Goal: Navigation & Orientation: Find specific page/section

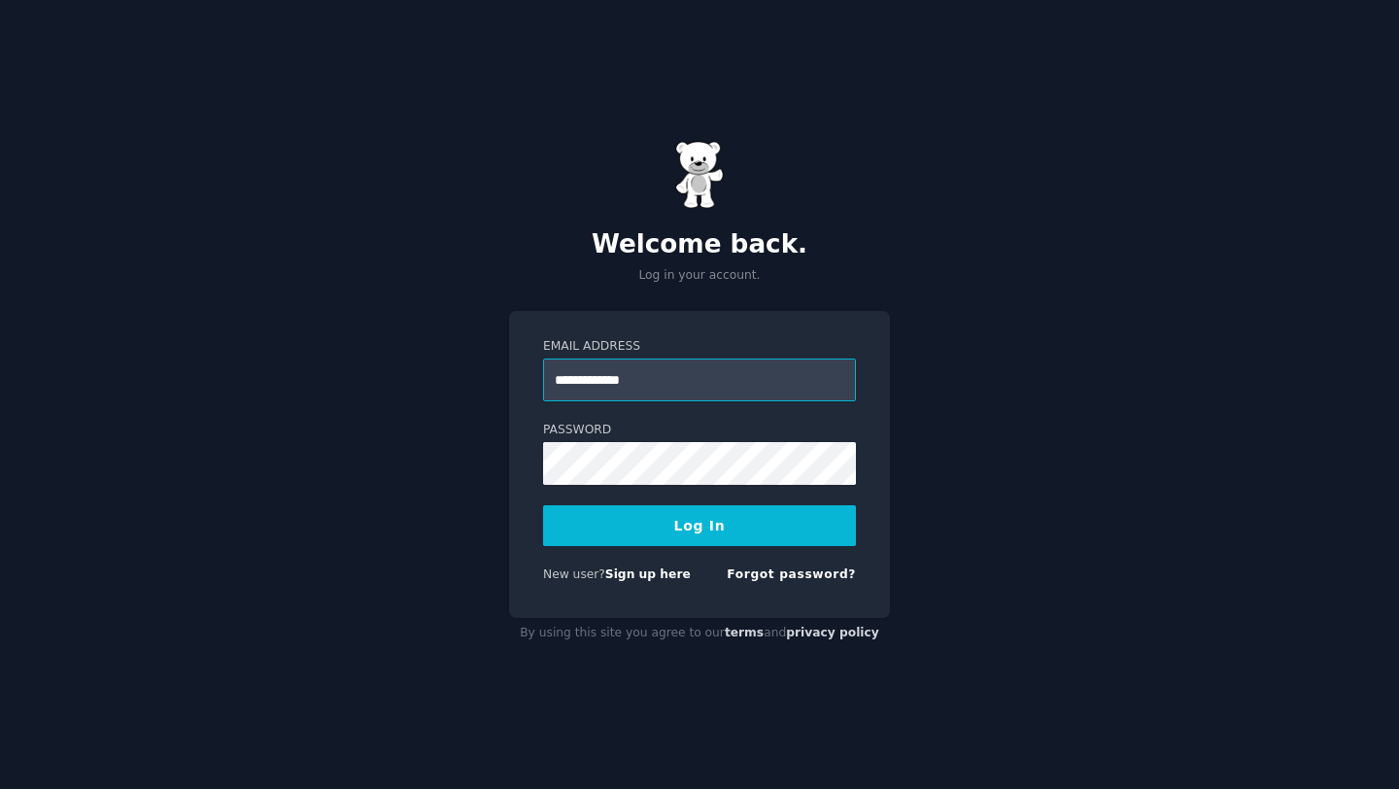
type input "**********"
click at [686, 533] on button "Log In" at bounding box center [699, 525] width 313 height 41
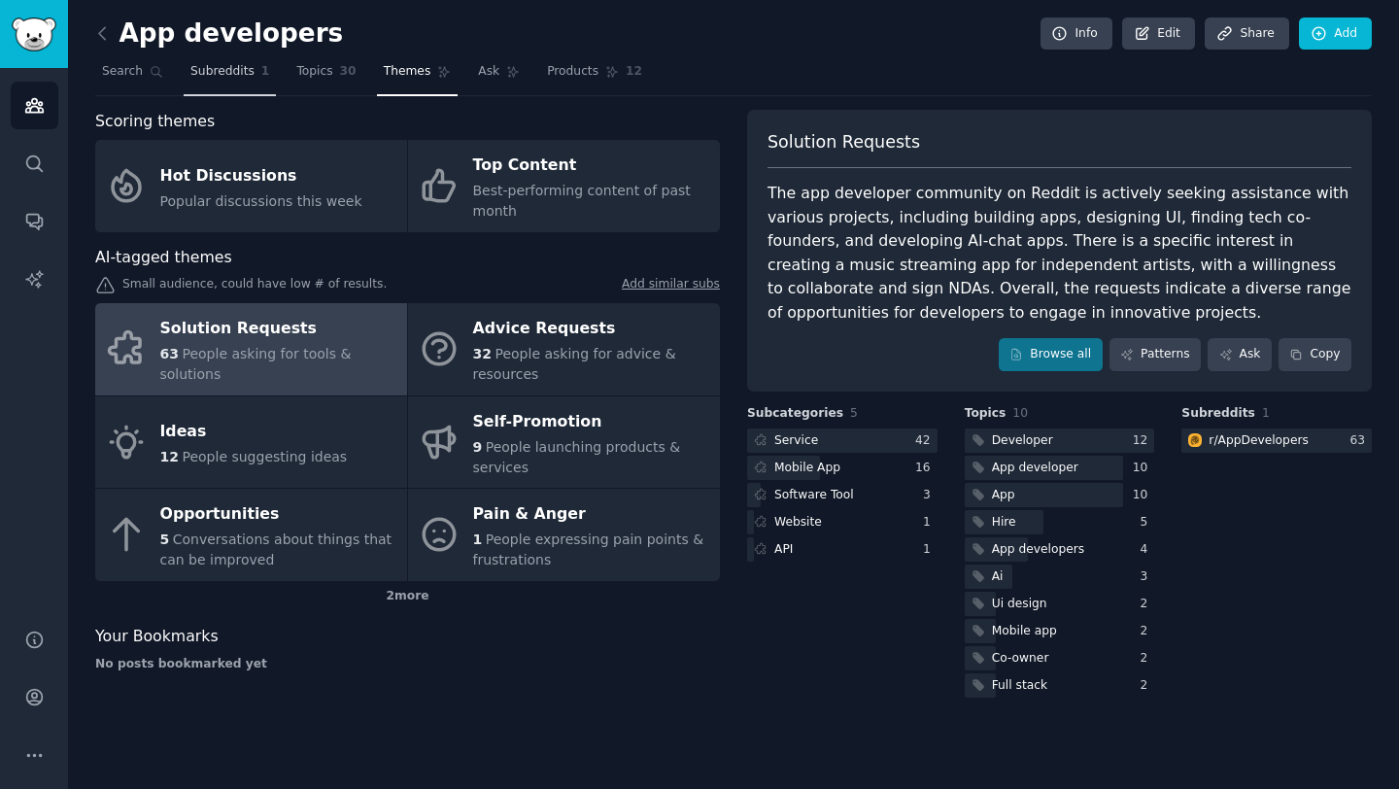
click at [219, 73] on span "Subreddits" at bounding box center [222, 71] width 64 height 17
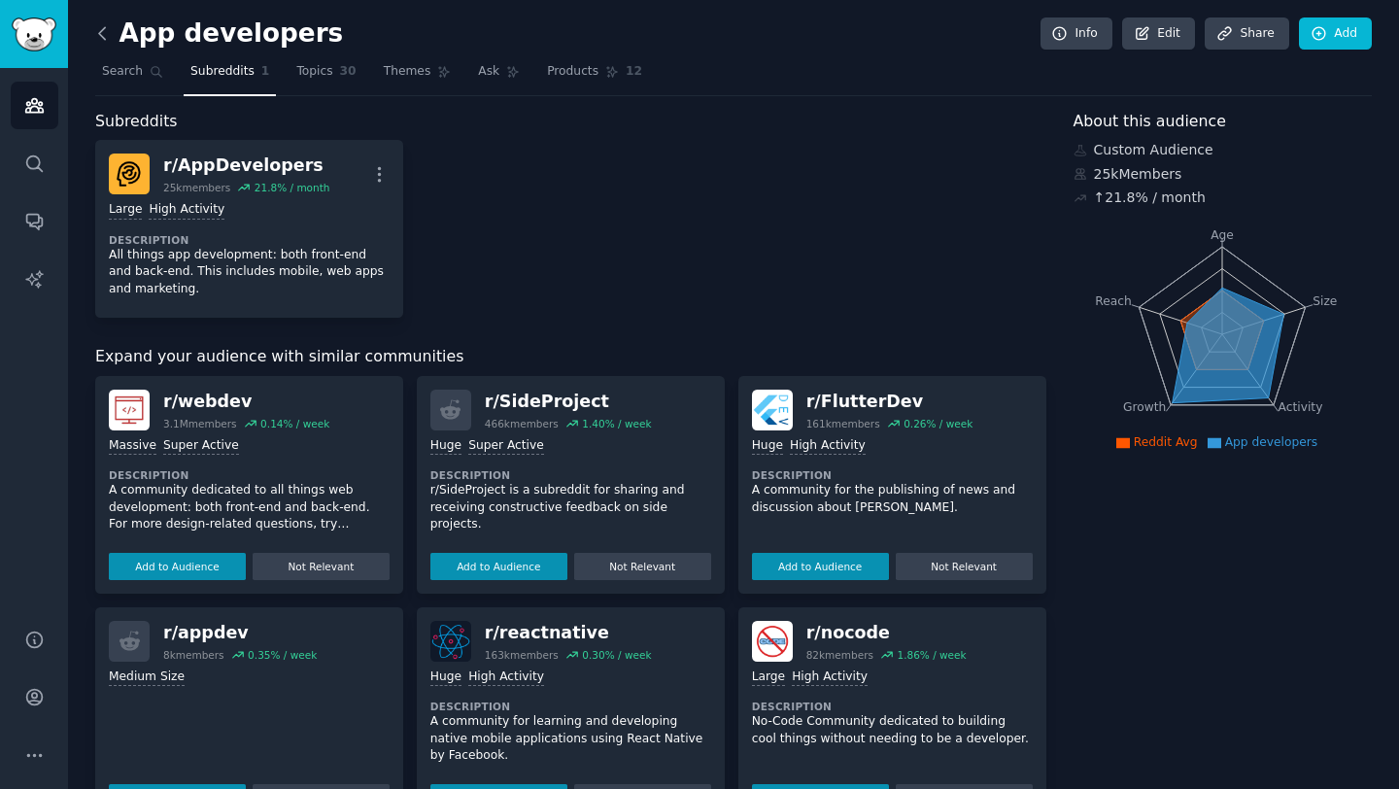
click at [97, 28] on icon at bounding box center [102, 33] width 20 height 20
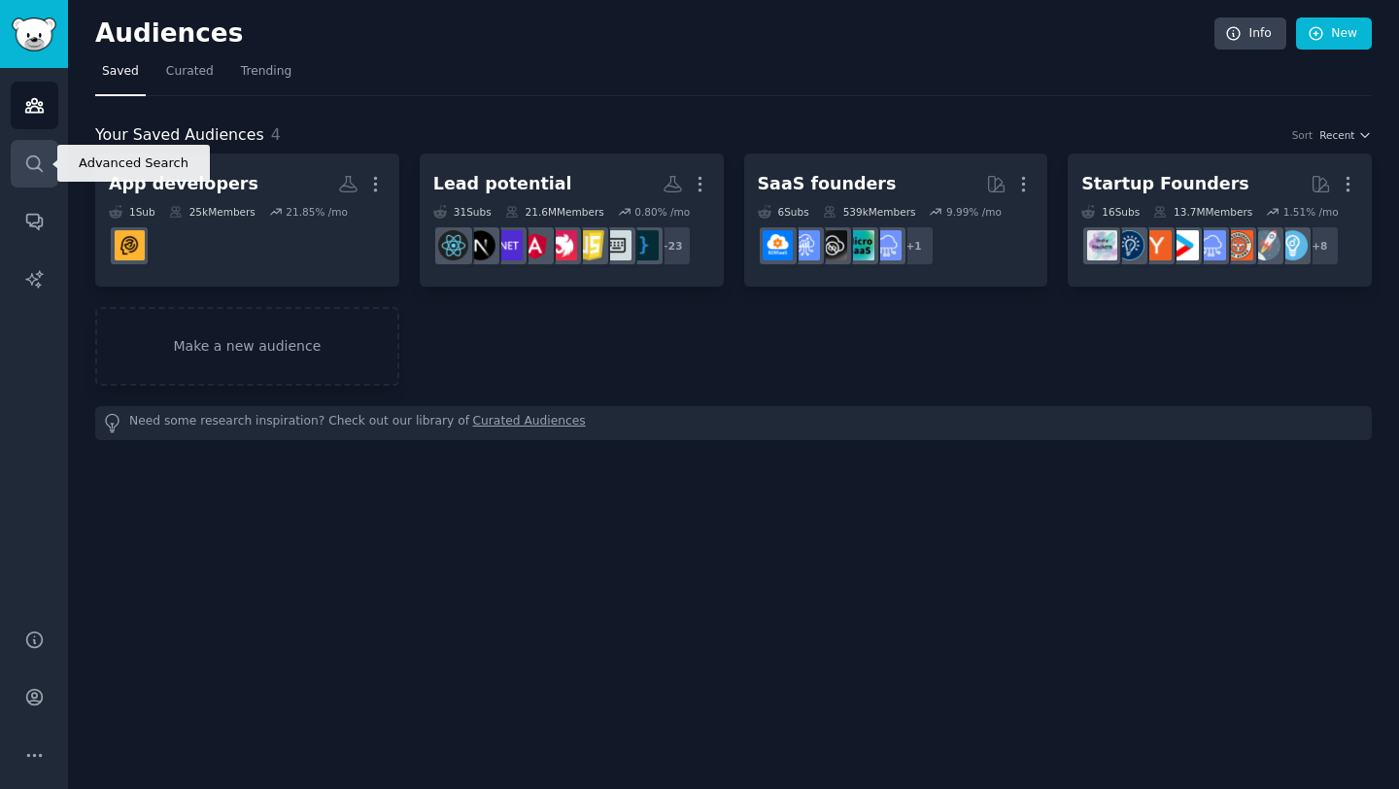
click at [27, 173] on link "Search" at bounding box center [35, 164] width 48 height 48
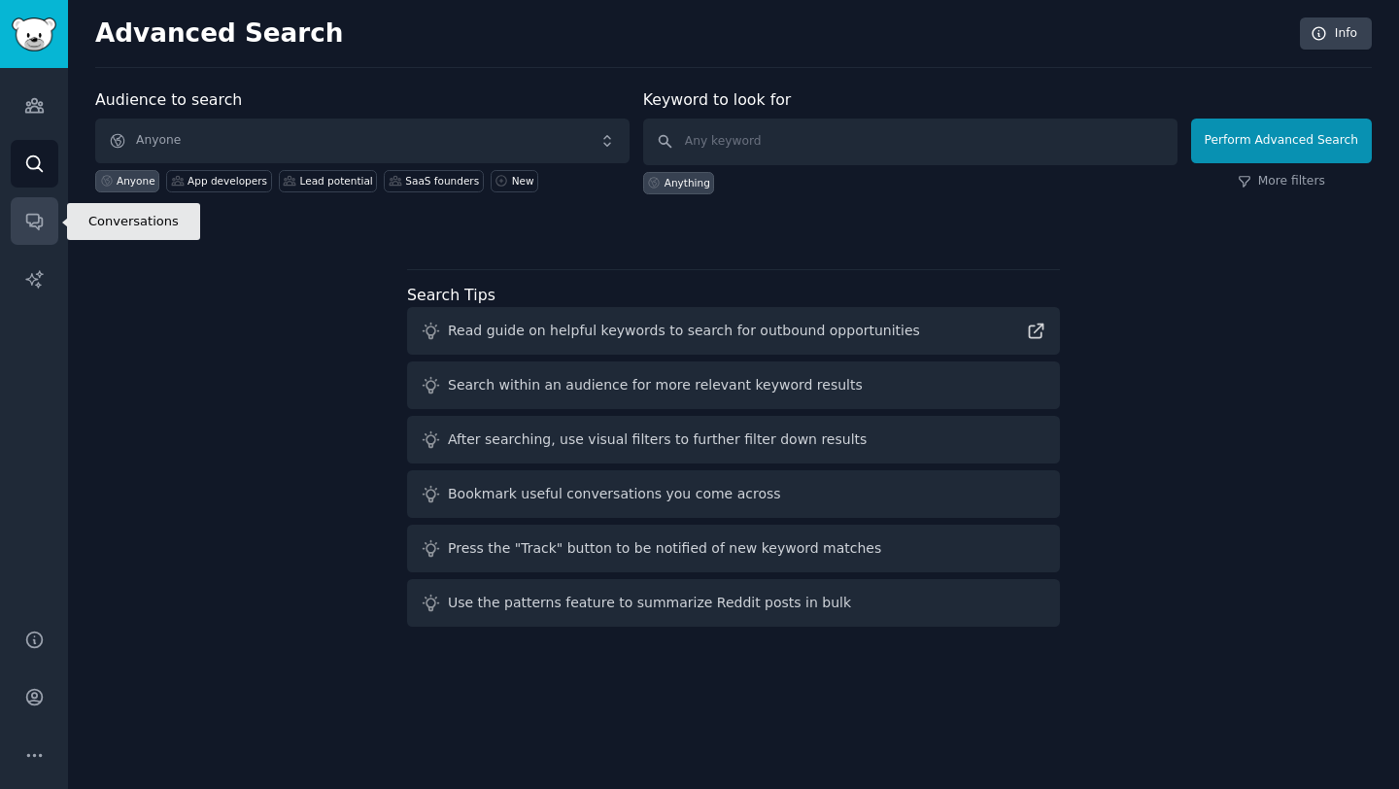
click at [36, 218] on icon "Sidebar" at bounding box center [34, 221] width 20 height 20
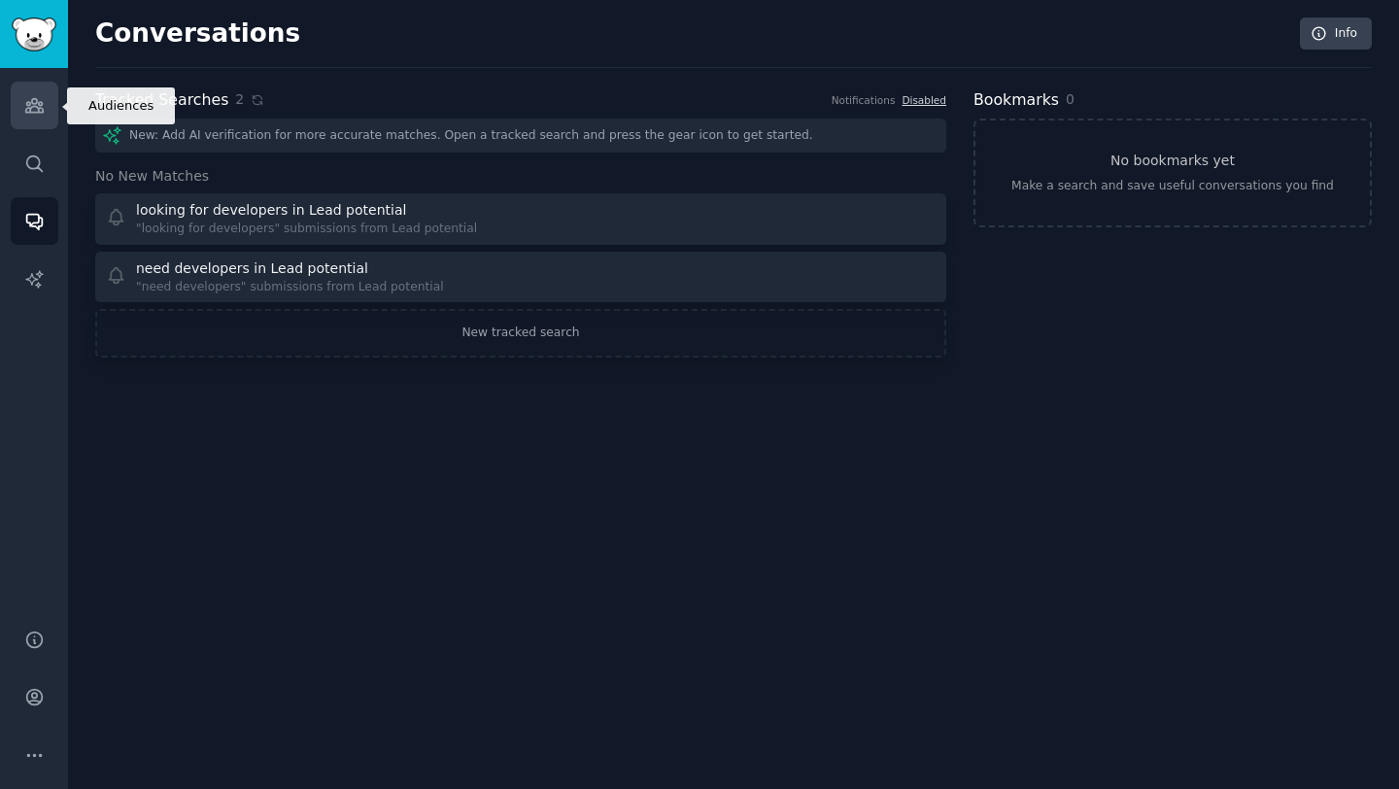
click at [32, 107] on icon "Sidebar" at bounding box center [33, 106] width 17 height 14
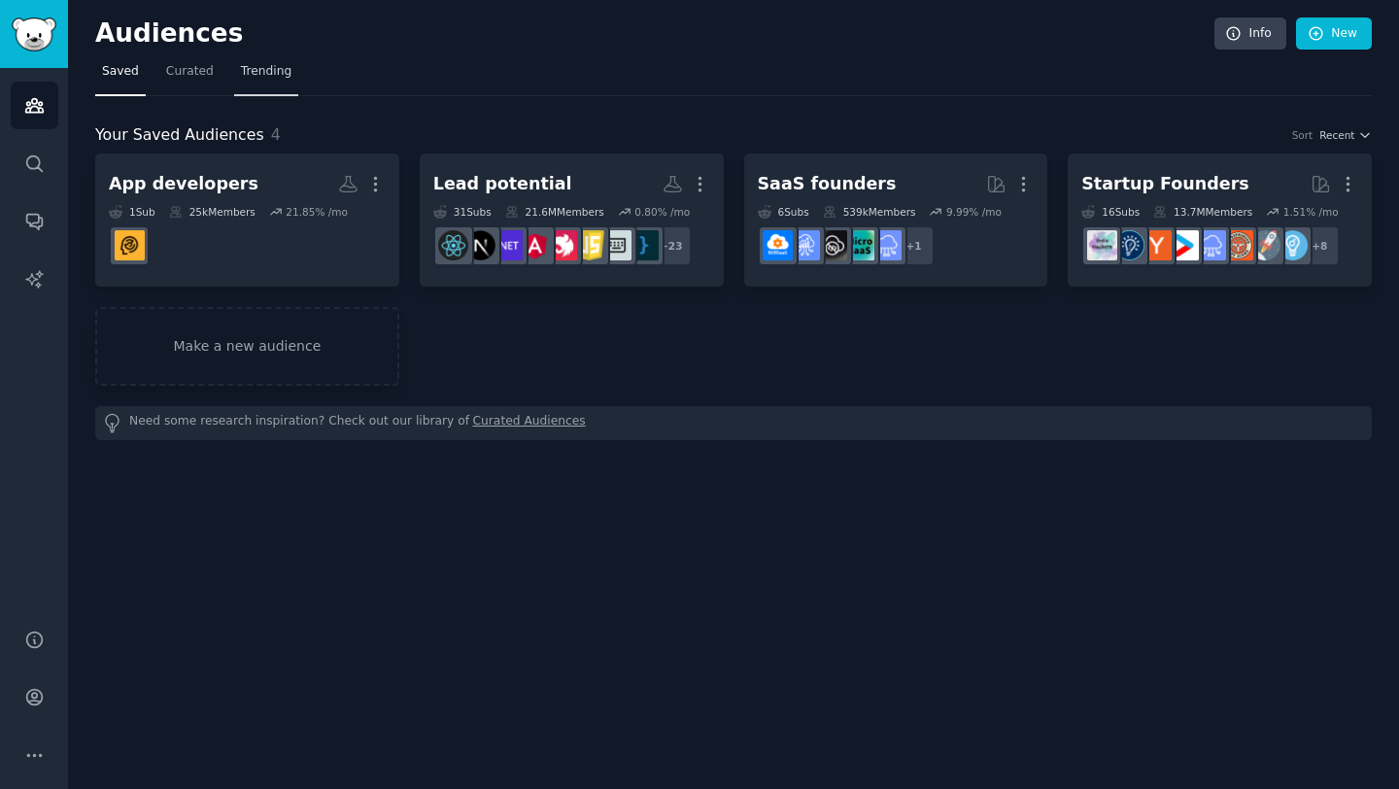
click at [247, 72] on span "Trending" at bounding box center [266, 71] width 51 height 17
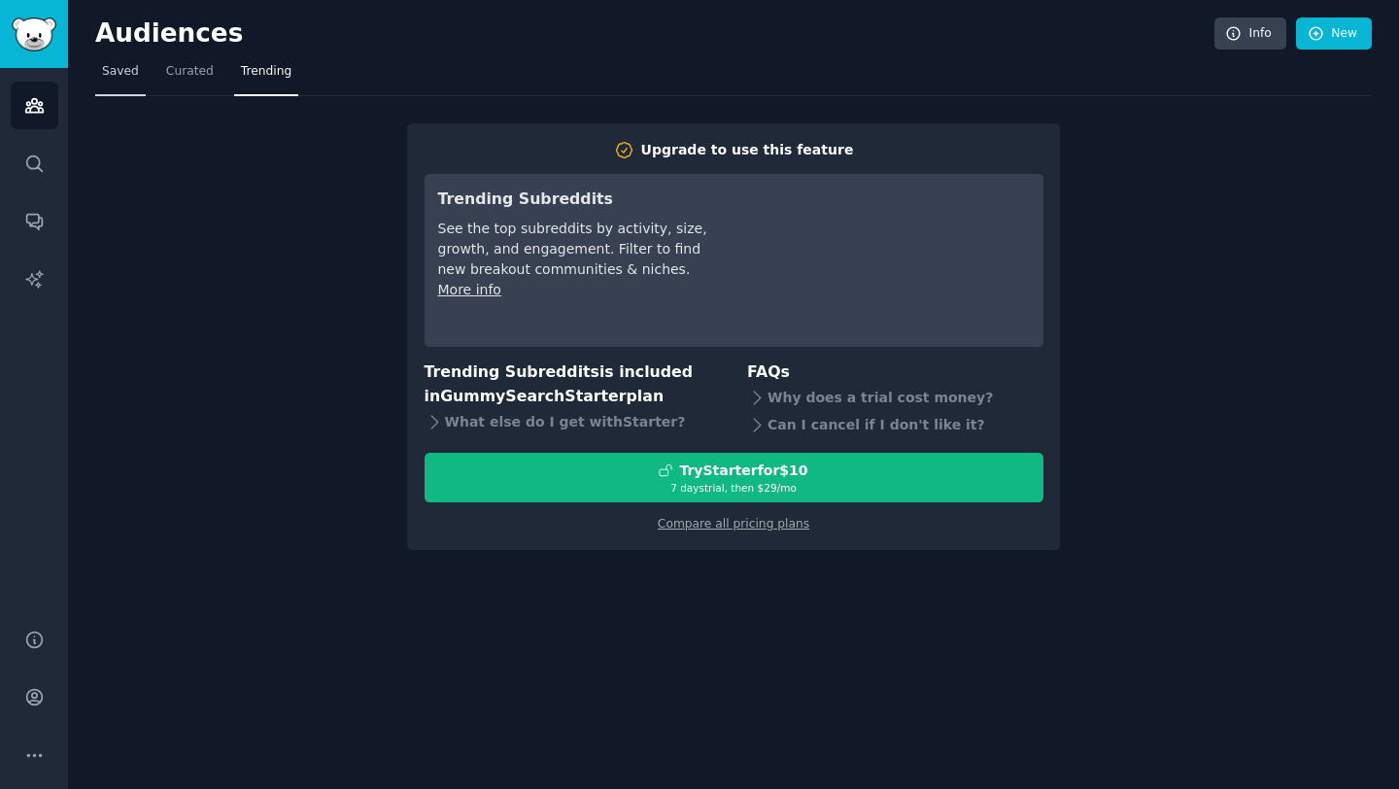
click at [119, 75] on span "Saved" at bounding box center [120, 71] width 37 height 17
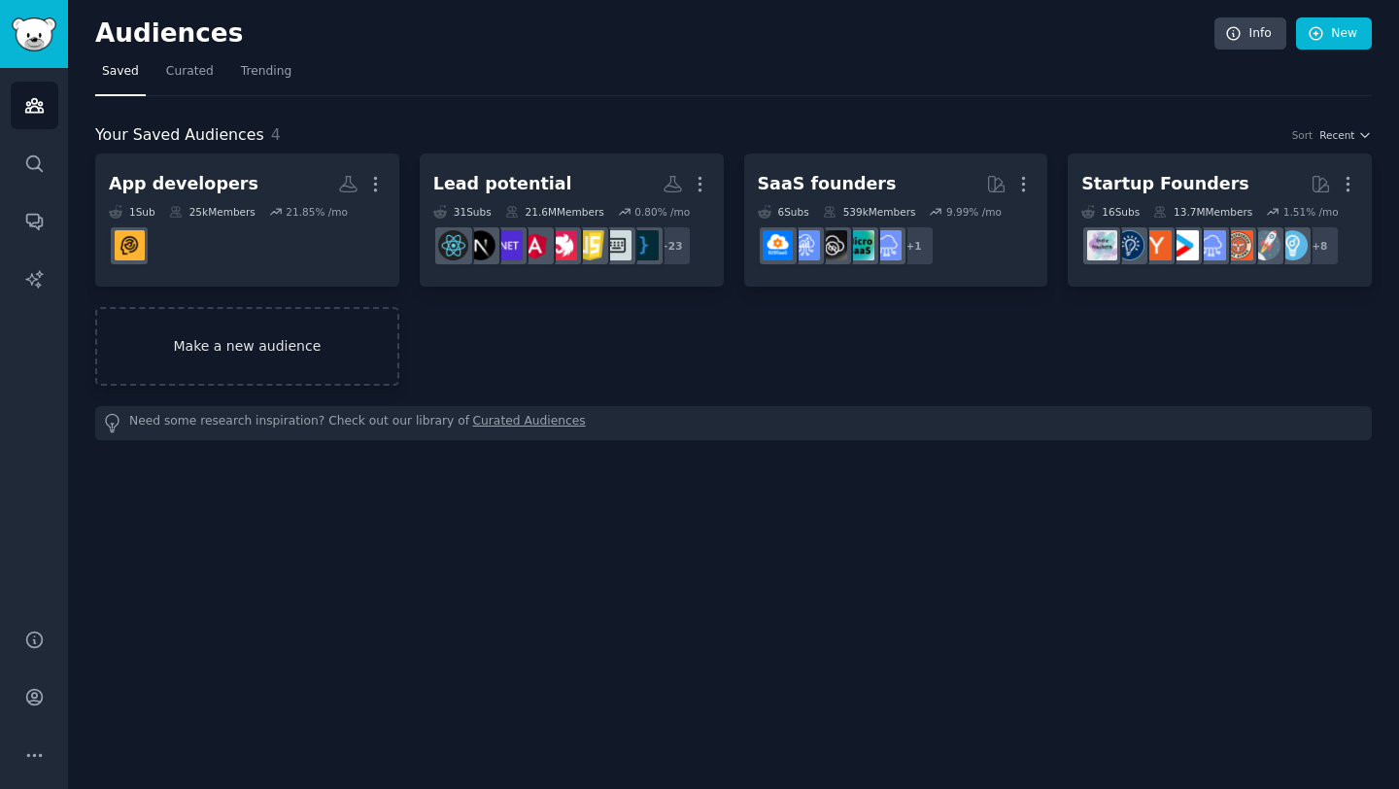
click at [309, 367] on link "Make a new audience" at bounding box center [247, 346] width 304 height 79
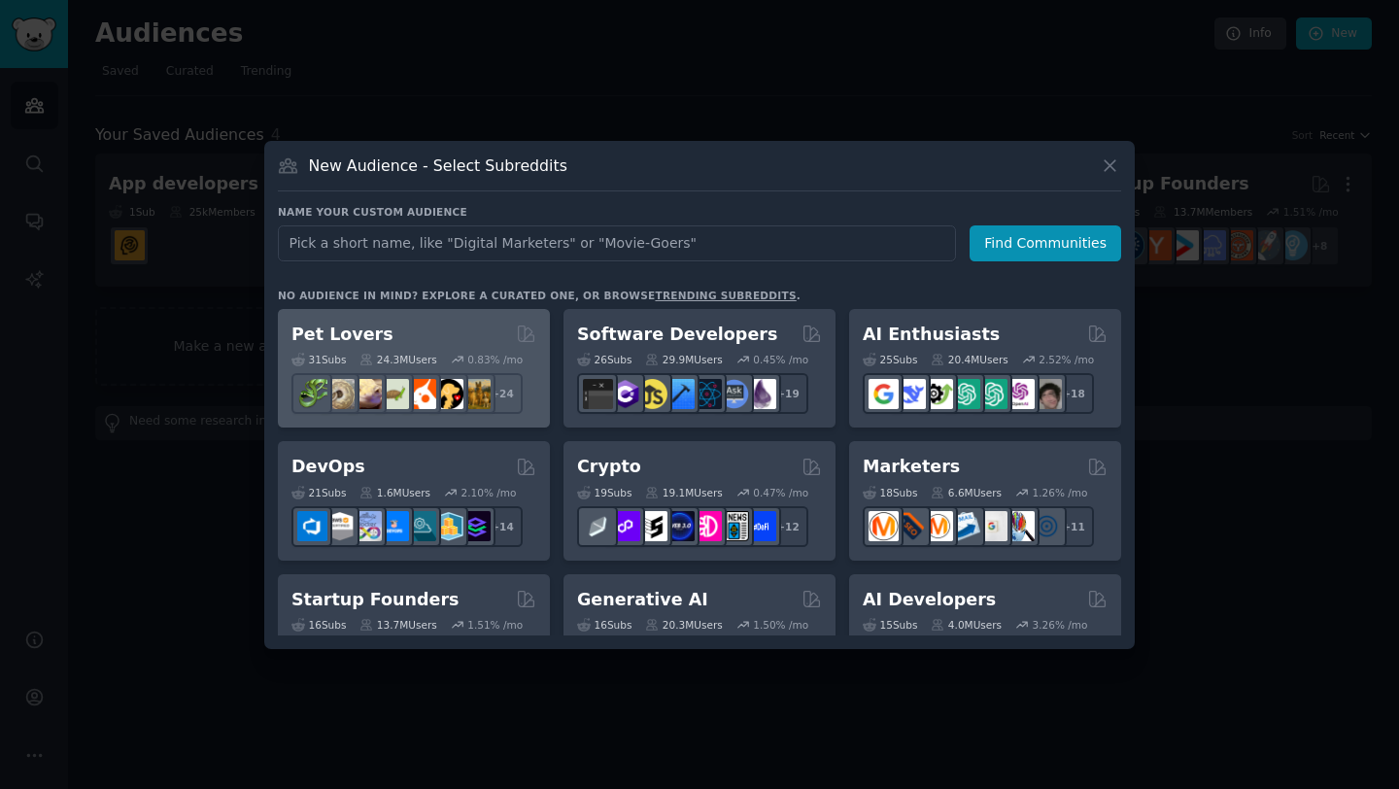
click at [481, 332] on div "Pet Lovers" at bounding box center [413, 334] width 245 height 24
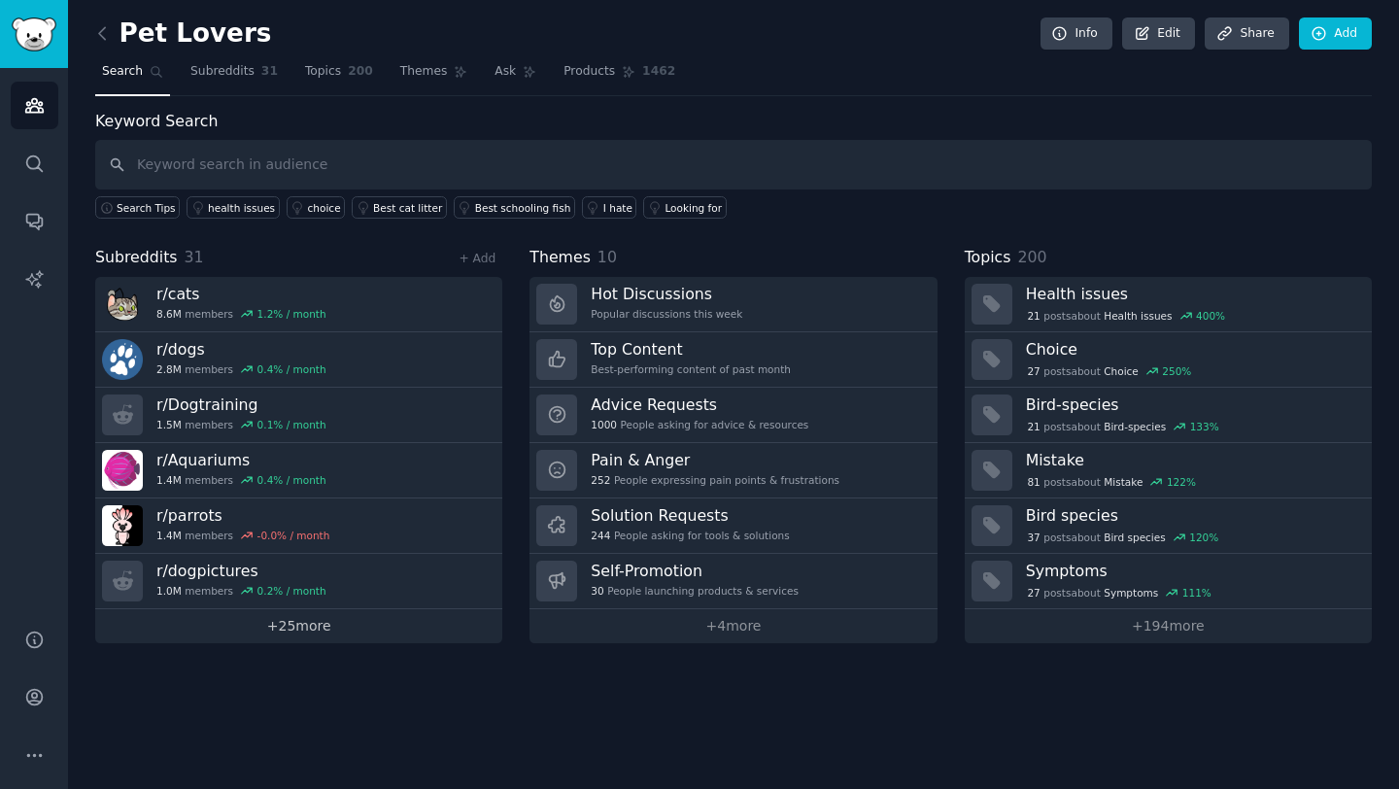
click at [350, 632] on link "+ 25 more" at bounding box center [298, 626] width 407 height 34
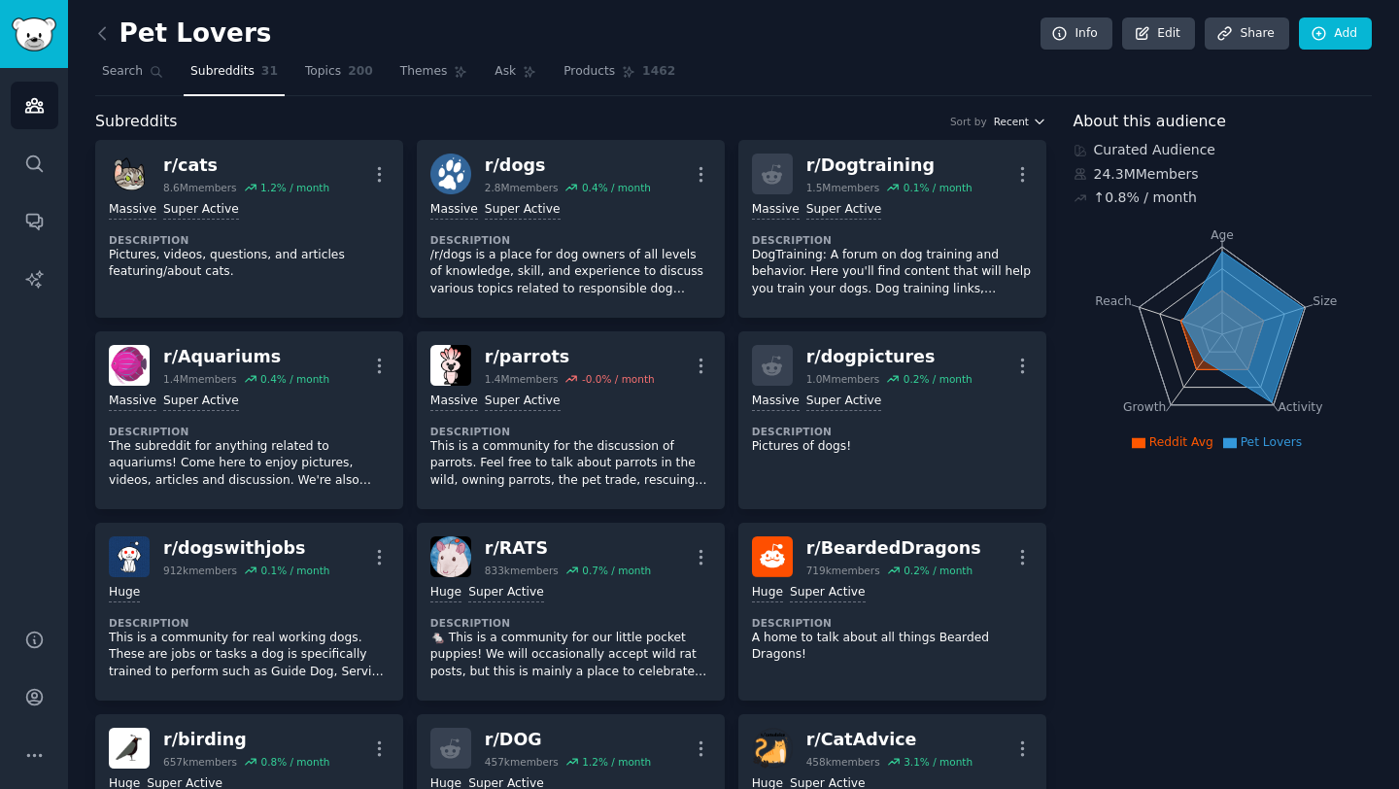
click at [1023, 121] on span "Recent" at bounding box center [1011, 122] width 35 height 14
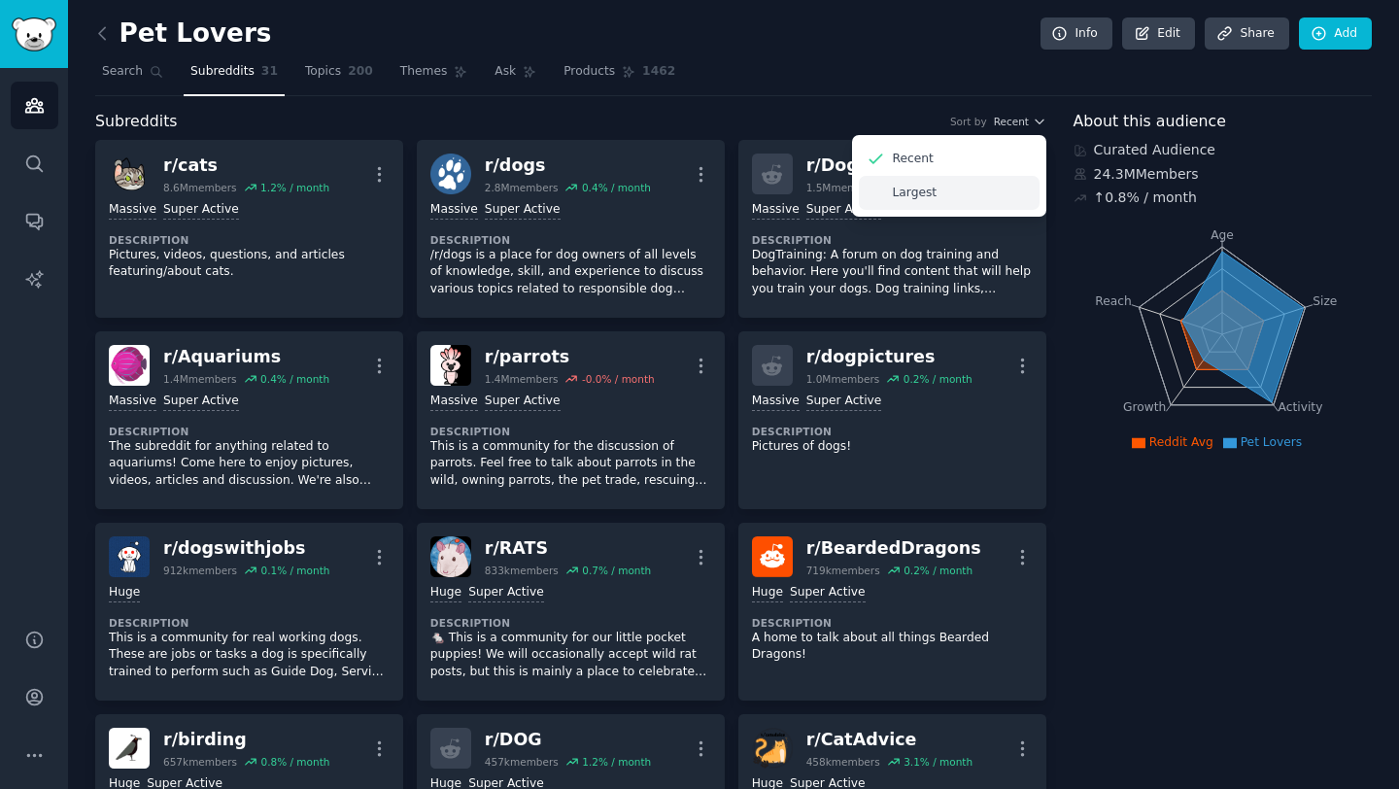
click at [958, 202] on div "Largest" at bounding box center [949, 193] width 181 height 34
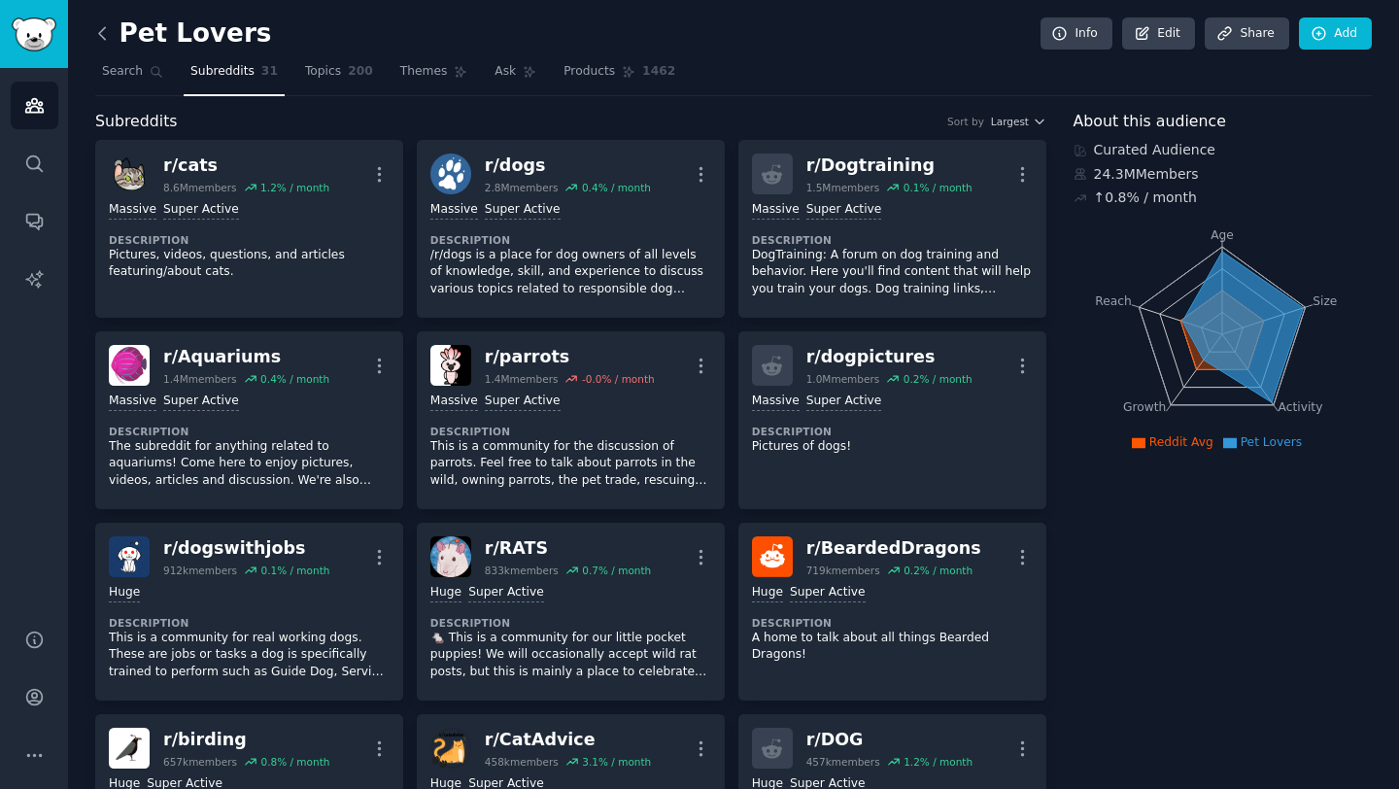
click at [94, 41] on icon at bounding box center [102, 33] width 20 height 20
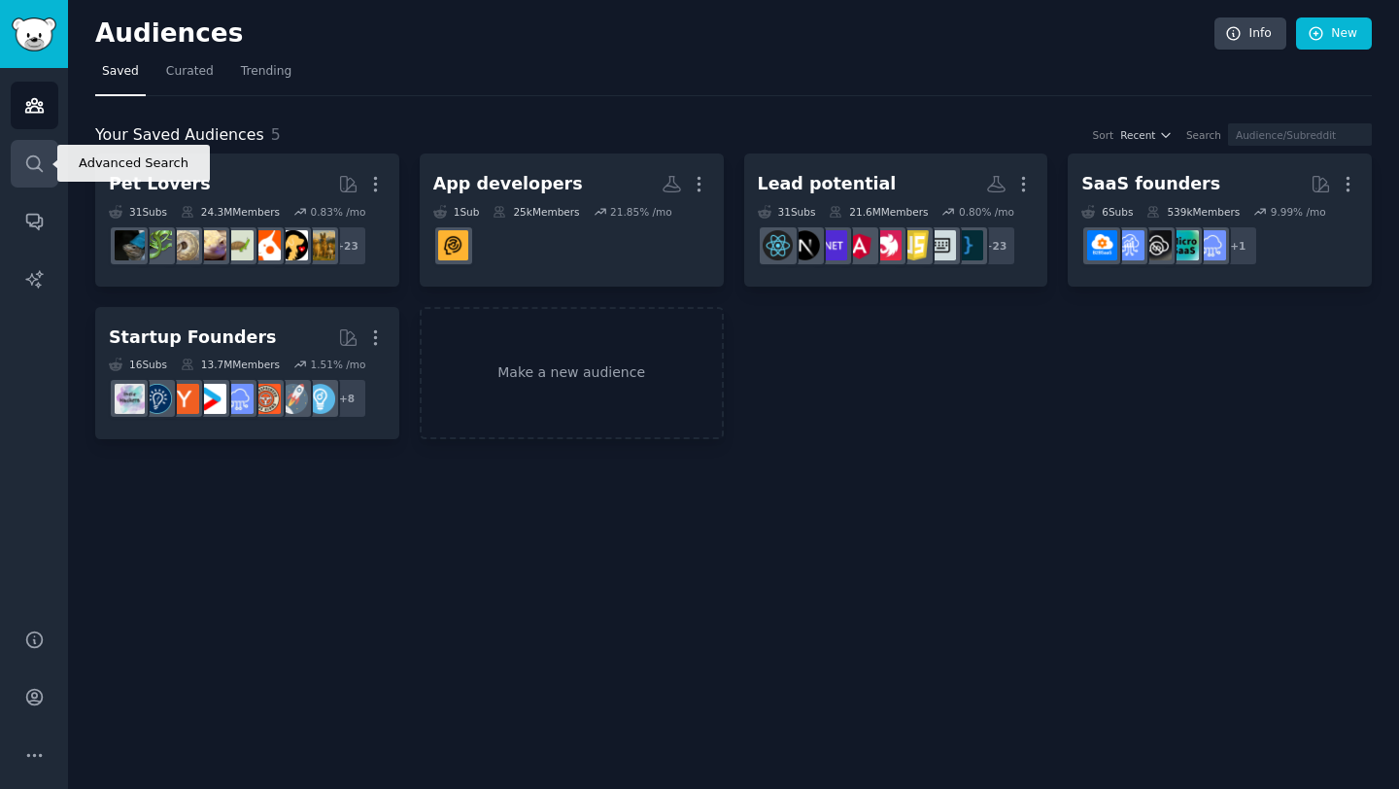
click at [34, 170] on icon "Sidebar" at bounding box center [34, 163] width 20 height 20
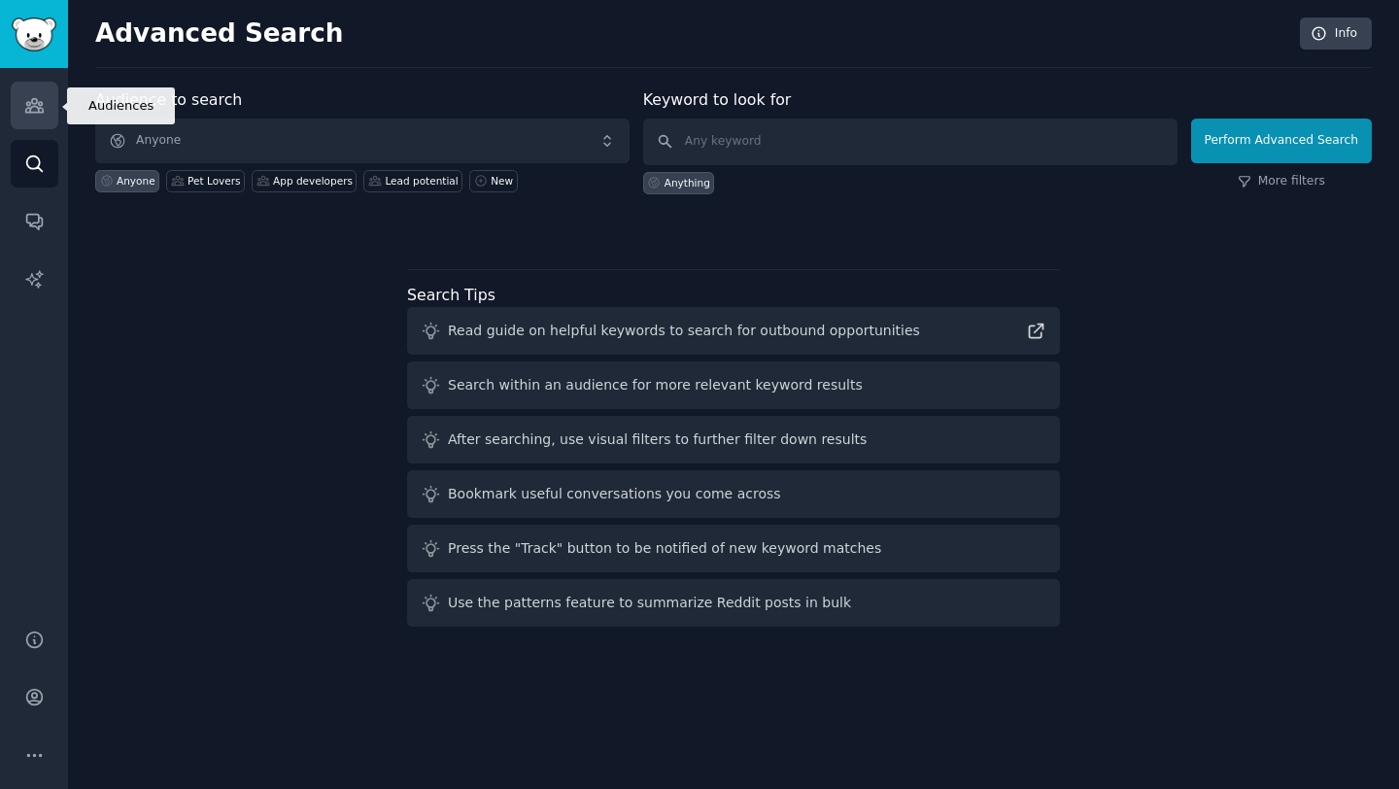
click at [33, 87] on link "Audiences" at bounding box center [35, 106] width 48 height 48
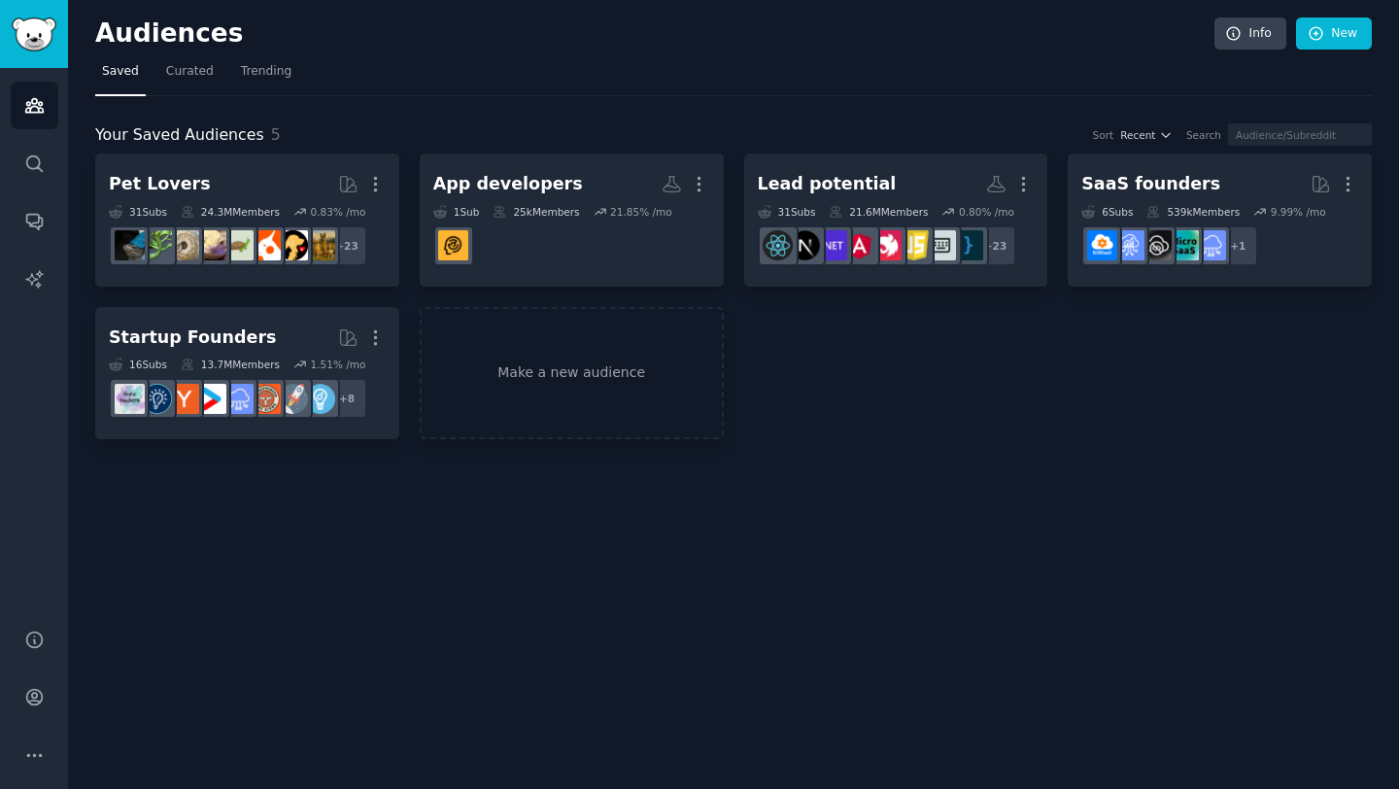
click at [118, 74] on span "Saved" at bounding box center [120, 71] width 37 height 17
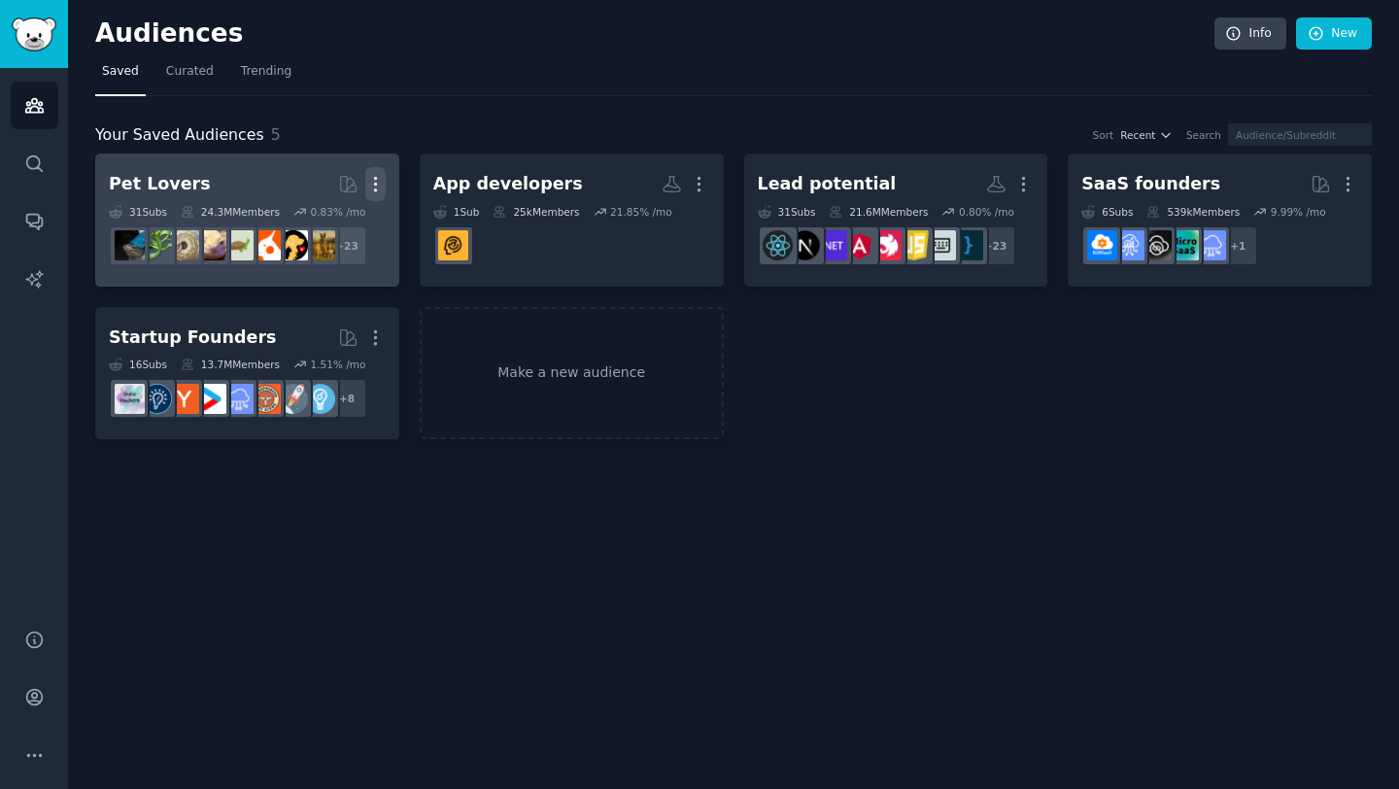
click at [380, 185] on icon "button" at bounding box center [375, 184] width 20 height 20
click at [343, 225] on p "Delete" at bounding box center [322, 225] width 45 height 20
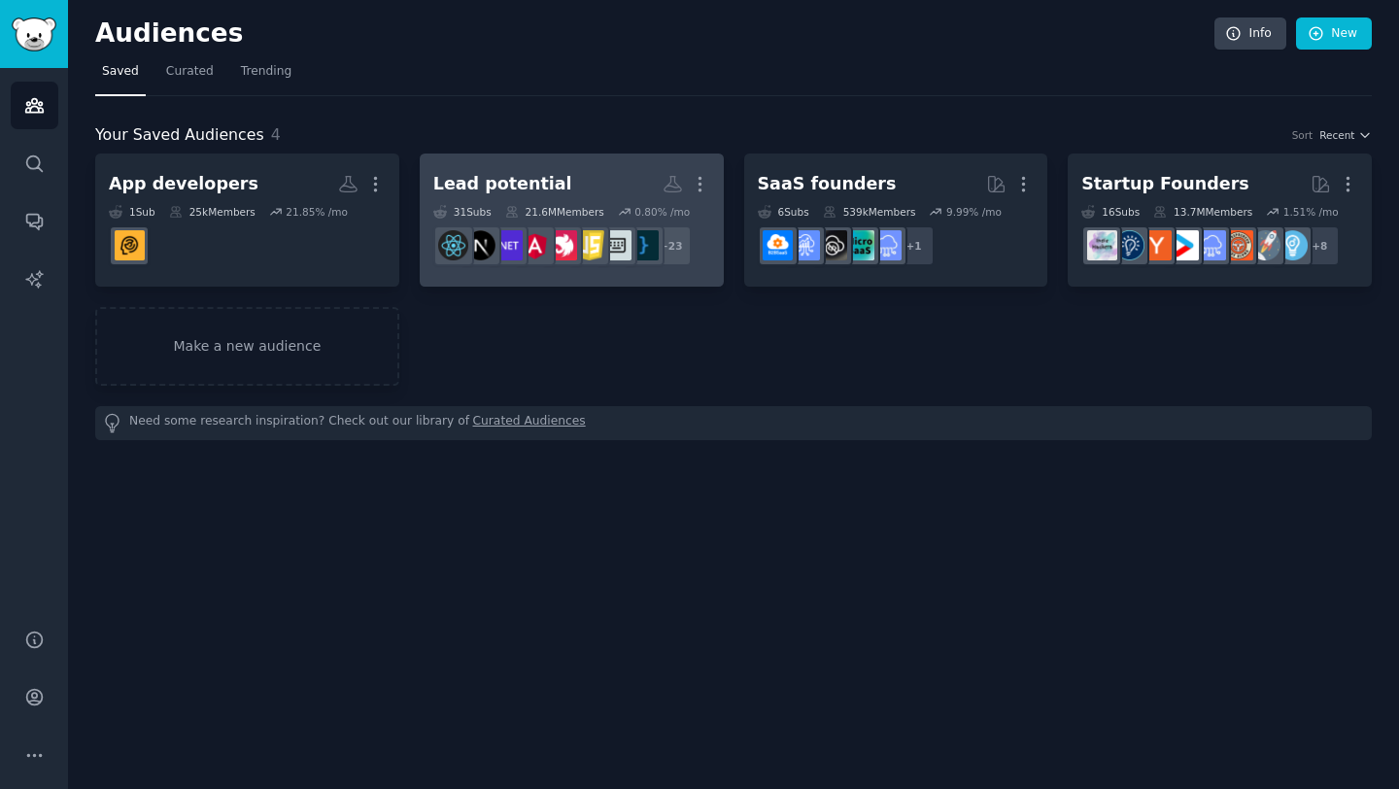
click at [515, 160] on link "Lead potential More 31 Sub s 21.6M Members 0.80 % /mo r/Entrepreneurs, r/Softwa…" at bounding box center [572, 219] width 304 height 133
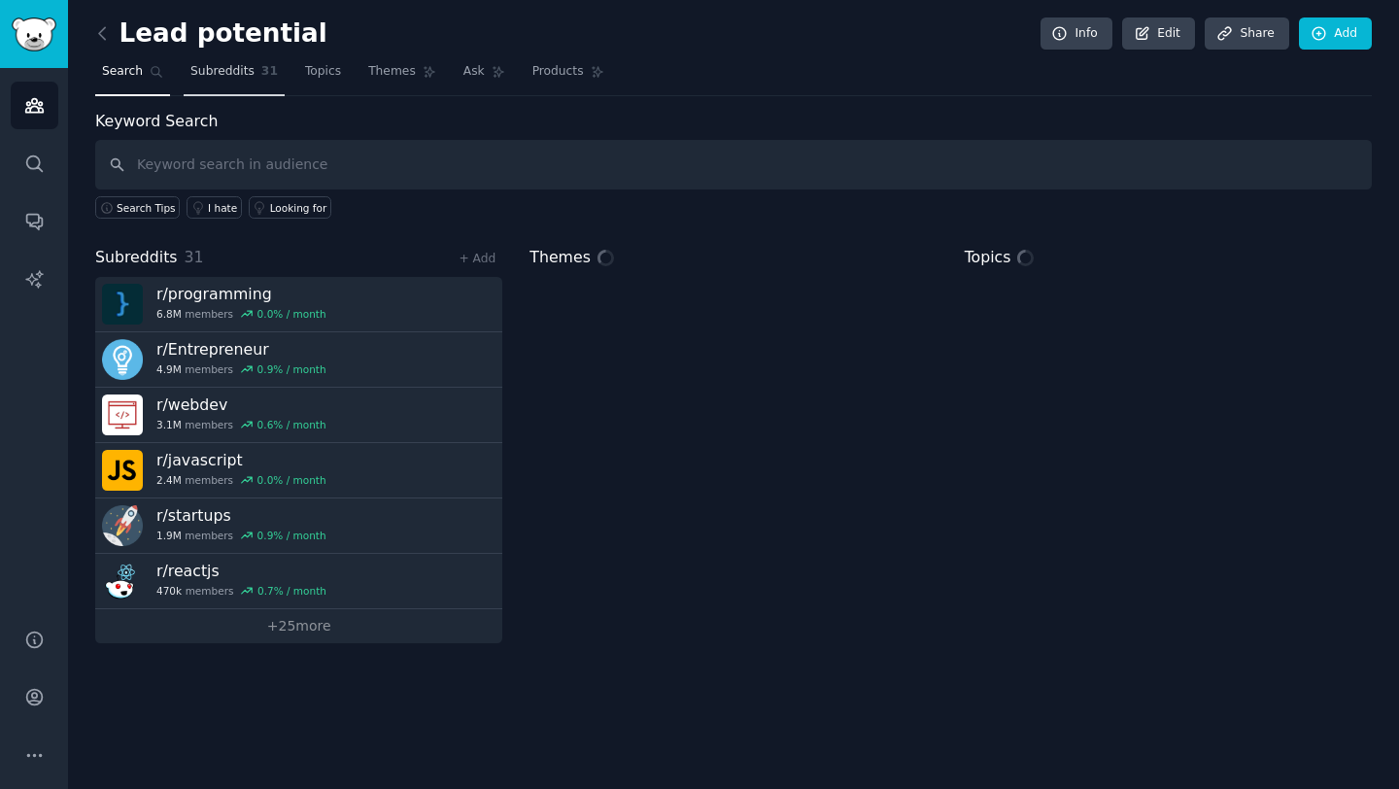
click at [218, 66] on span "Subreddits" at bounding box center [222, 71] width 64 height 17
